Goal: Information Seeking & Learning: Find specific fact

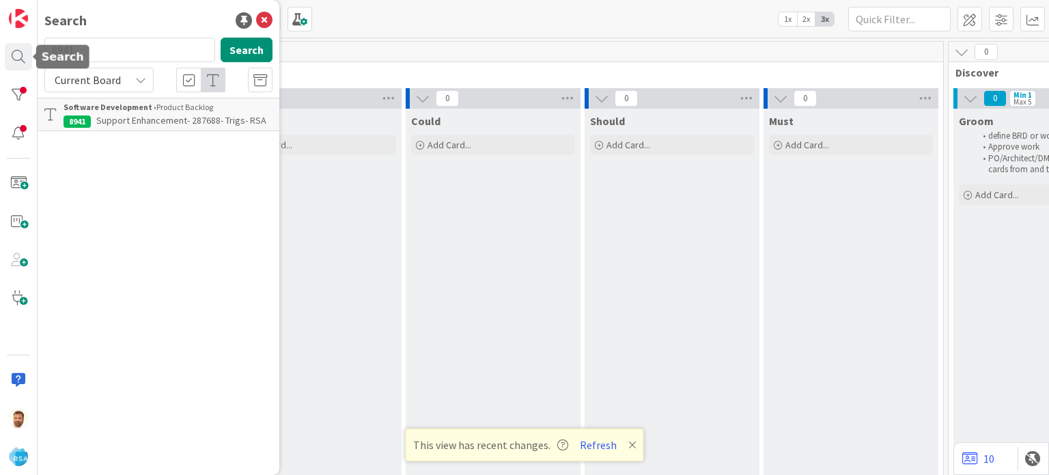
click at [111, 49] on input "8941" at bounding box center [129, 50] width 171 height 25
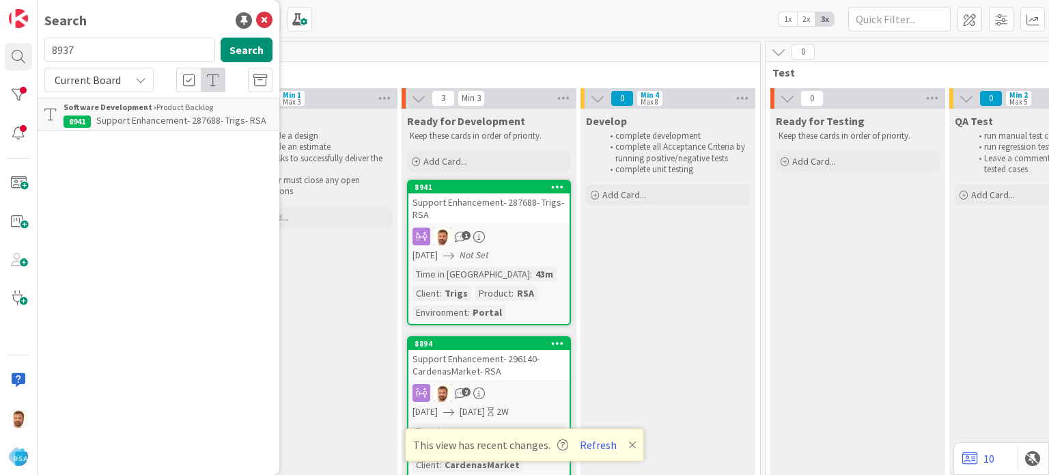
type input "8937"
click at [146, 122] on span "All Clients - Request for Retailer Contact Details & Policy Links (CSV Format P…" at bounding box center [162, 127] width 197 height 27
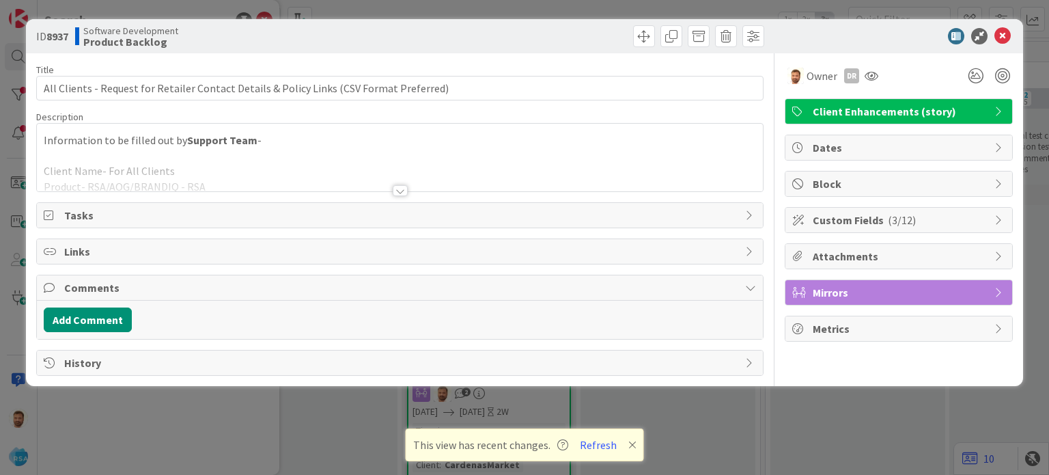
click at [400, 193] on div at bounding box center [400, 190] width 15 height 11
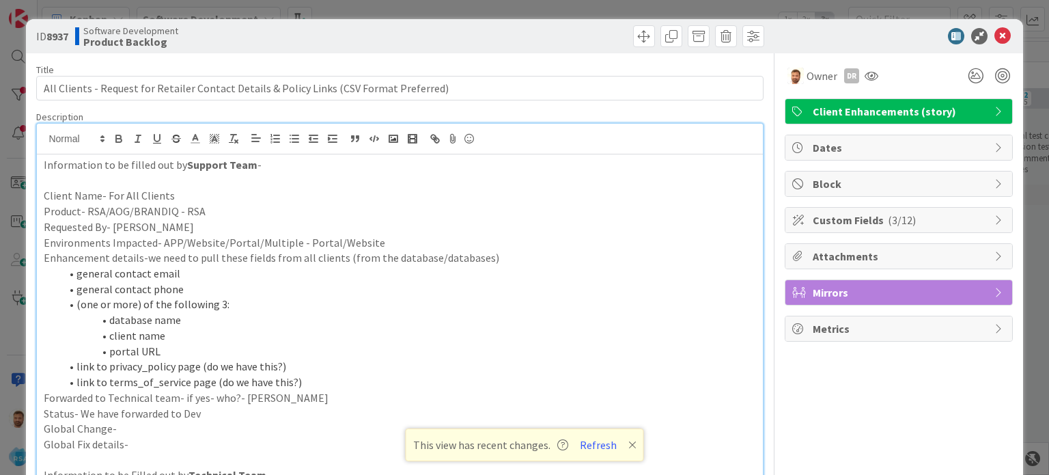
click at [210, 294] on li "general contact phone" at bounding box center [407, 289] width 695 height 16
click at [273, 308] on li "(one or more) of the following 3:" at bounding box center [407, 304] width 695 height 16
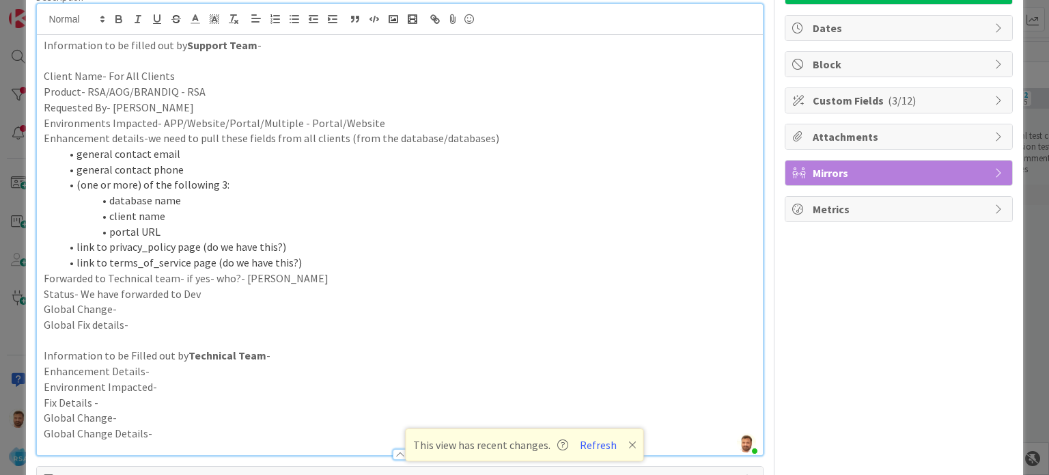
scroll to position [119, 0]
drag, startPoint x: 154, startPoint y: 236, endPoint x: 137, endPoint y: 236, distance: 17.8
click at [137, 236] on li "portal URL" at bounding box center [407, 233] width 695 height 16
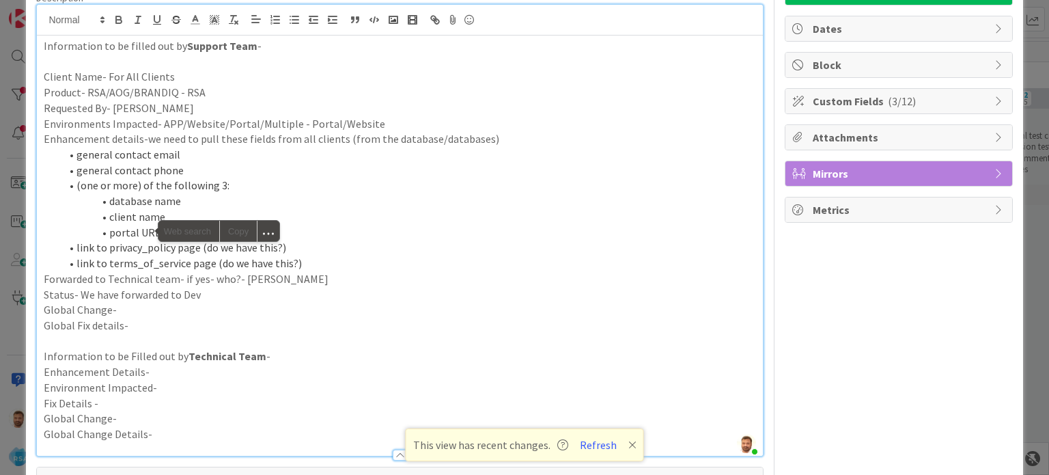
click at [113, 234] on li "portal URL" at bounding box center [407, 233] width 695 height 16
drag, startPoint x: 110, startPoint y: 233, endPoint x: 159, endPoint y: 232, distance: 49.2
click at [159, 232] on li "portal URL" at bounding box center [407, 233] width 695 height 16
copy li "portal URL"
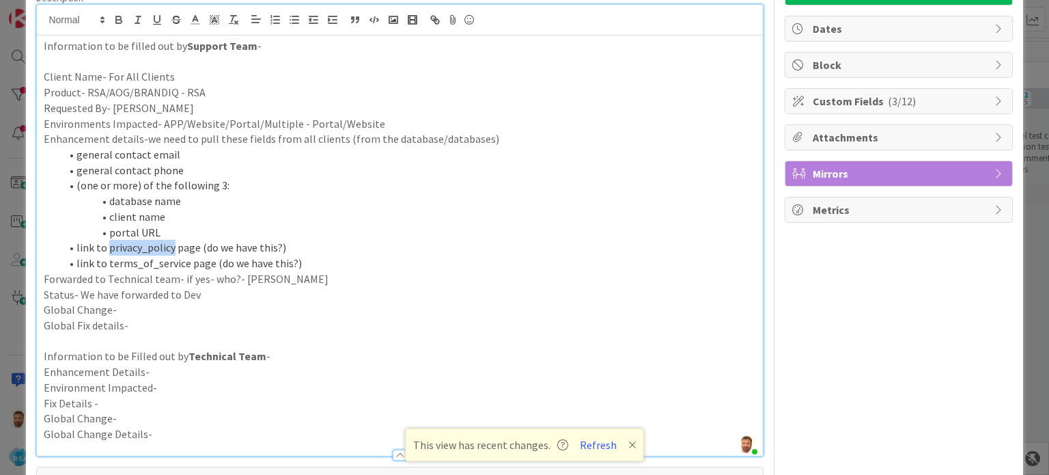
drag, startPoint x: 109, startPoint y: 246, endPoint x: 172, endPoint y: 248, distance: 62.9
click at [172, 248] on li "link to privacy_policy page (do we have this?)" at bounding box center [407, 248] width 695 height 16
copy li "privacy_policy"
click at [175, 292] on p "Status- We have forwarded to Dev" at bounding box center [400, 295] width 712 height 16
drag, startPoint x: 107, startPoint y: 260, endPoint x: 185, endPoint y: 262, distance: 78.6
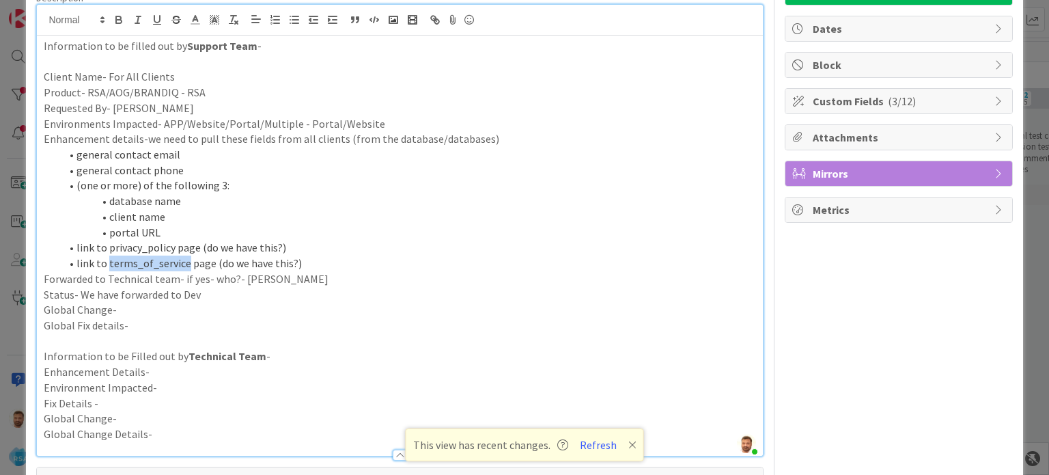
click at [185, 262] on li "link to terms_of_service page (do we have this?)" at bounding box center [407, 263] width 695 height 16
copy li "terms_of_service"
